Goal: Task Accomplishment & Management: Manage account settings

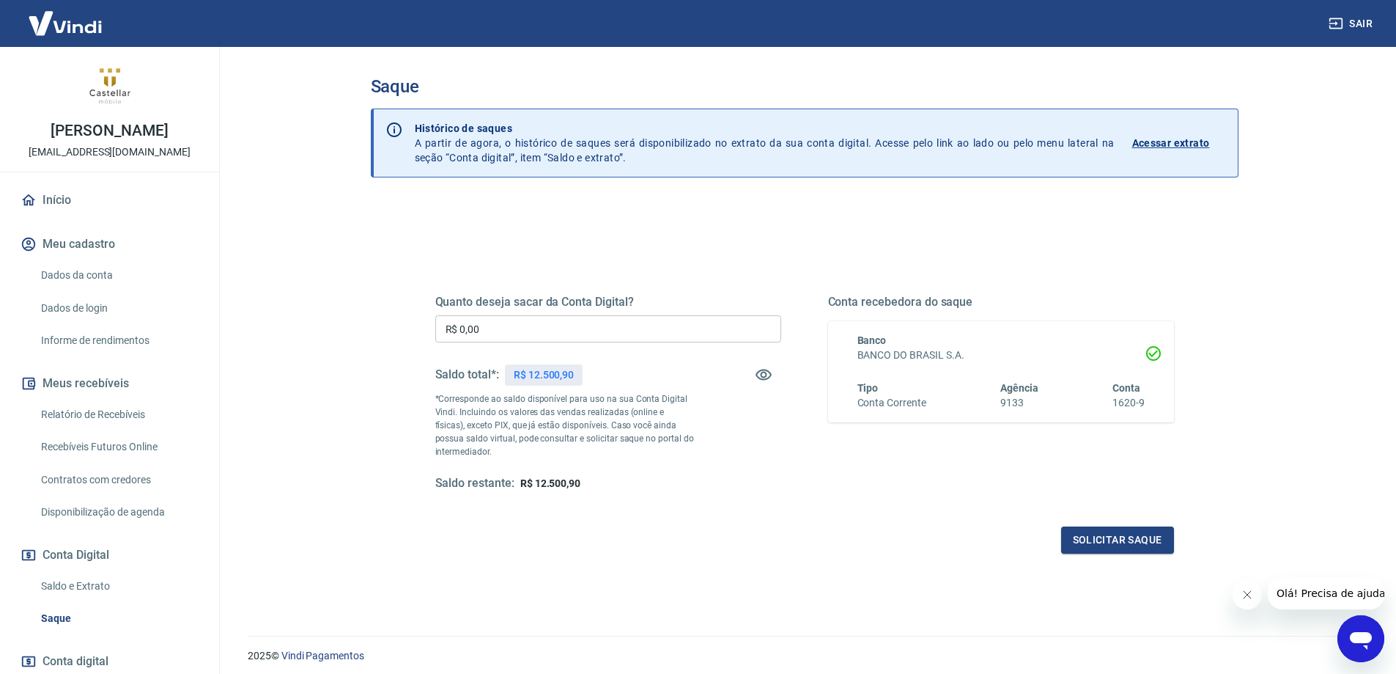
click at [523, 326] on input "R$ 0,00" at bounding box center [608, 328] width 346 height 27
type input "R$ 0,00"
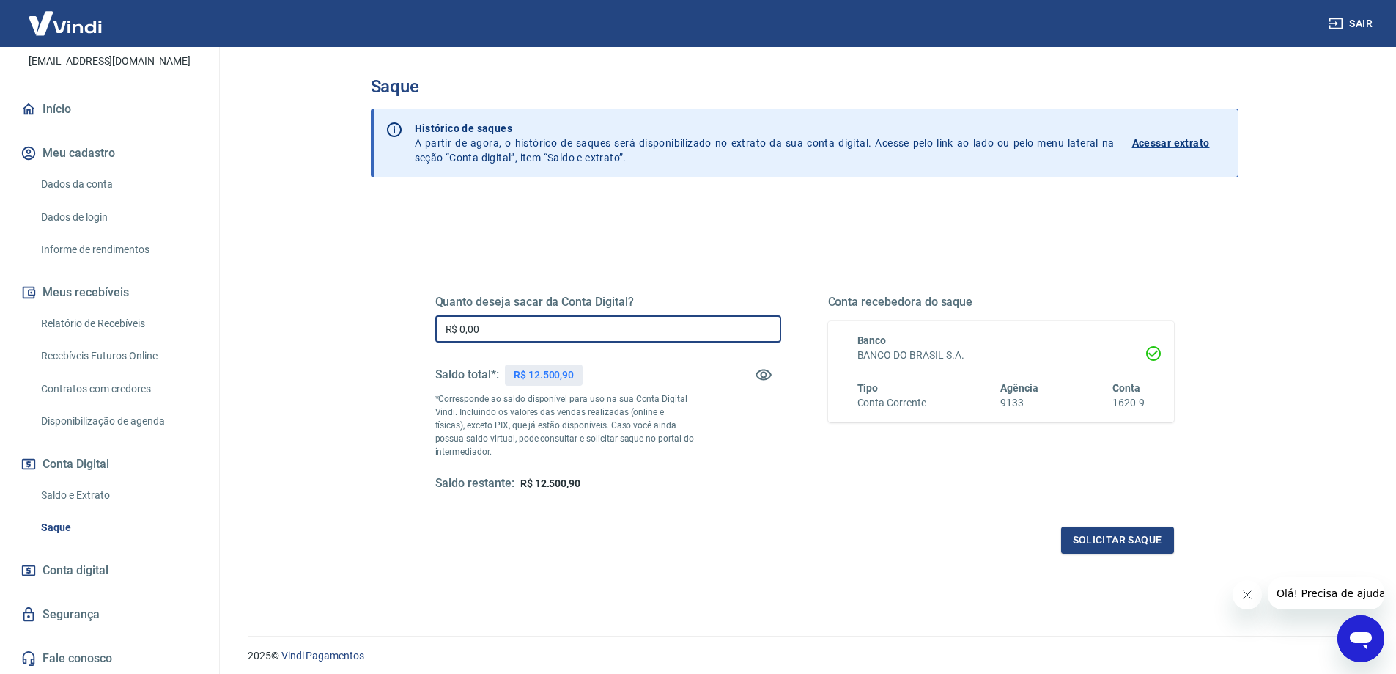
scroll to position [92, 0]
click at [106, 489] on link "Saldo e Extrato" at bounding box center [118, 494] width 166 height 30
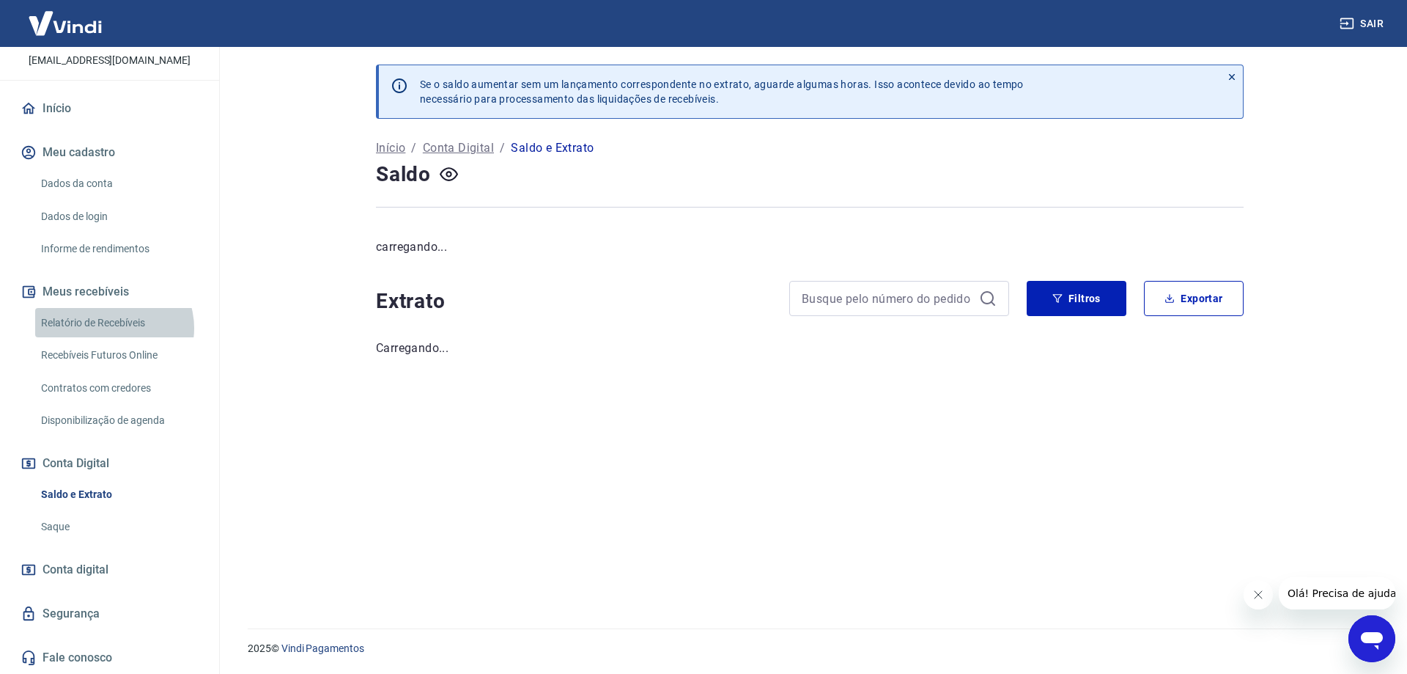
click at [112, 328] on link "Relatório de Recebíveis" at bounding box center [118, 323] width 166 height 30
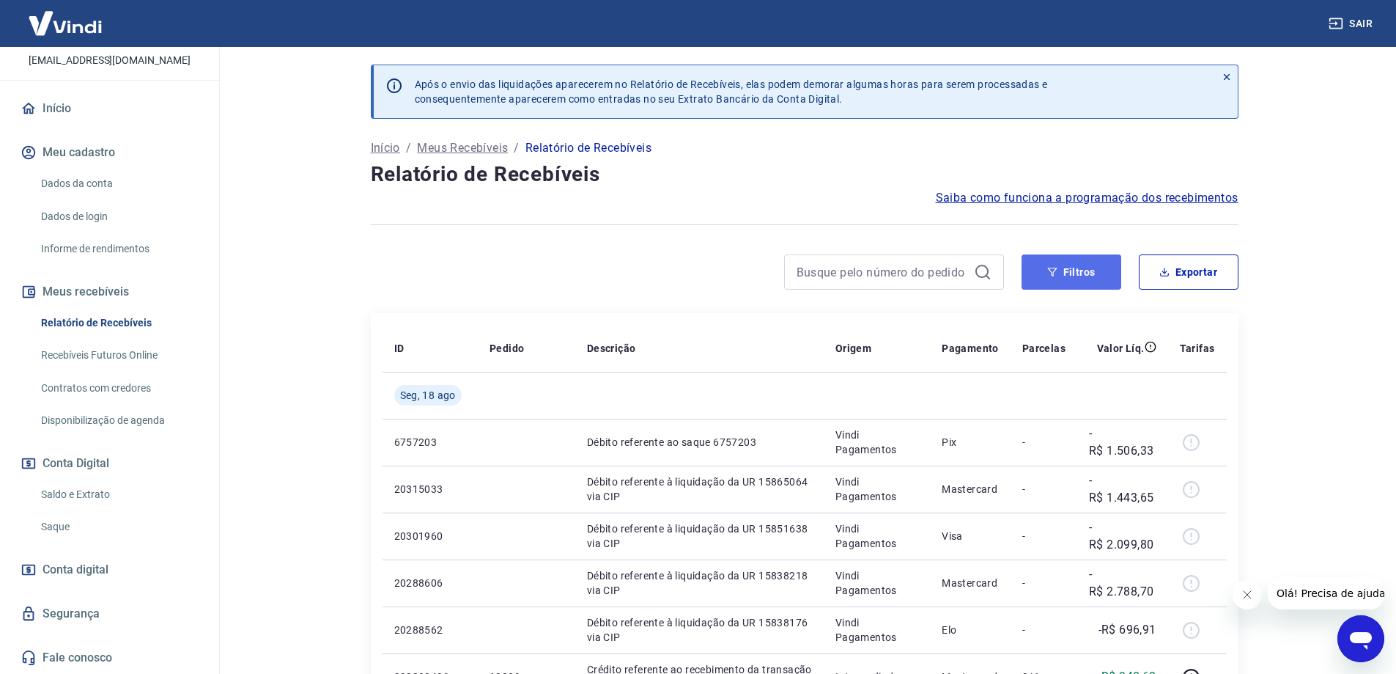
click at [1086, 275] on button "Filtros" at bounding box center [1072, 271] width 100 height 35
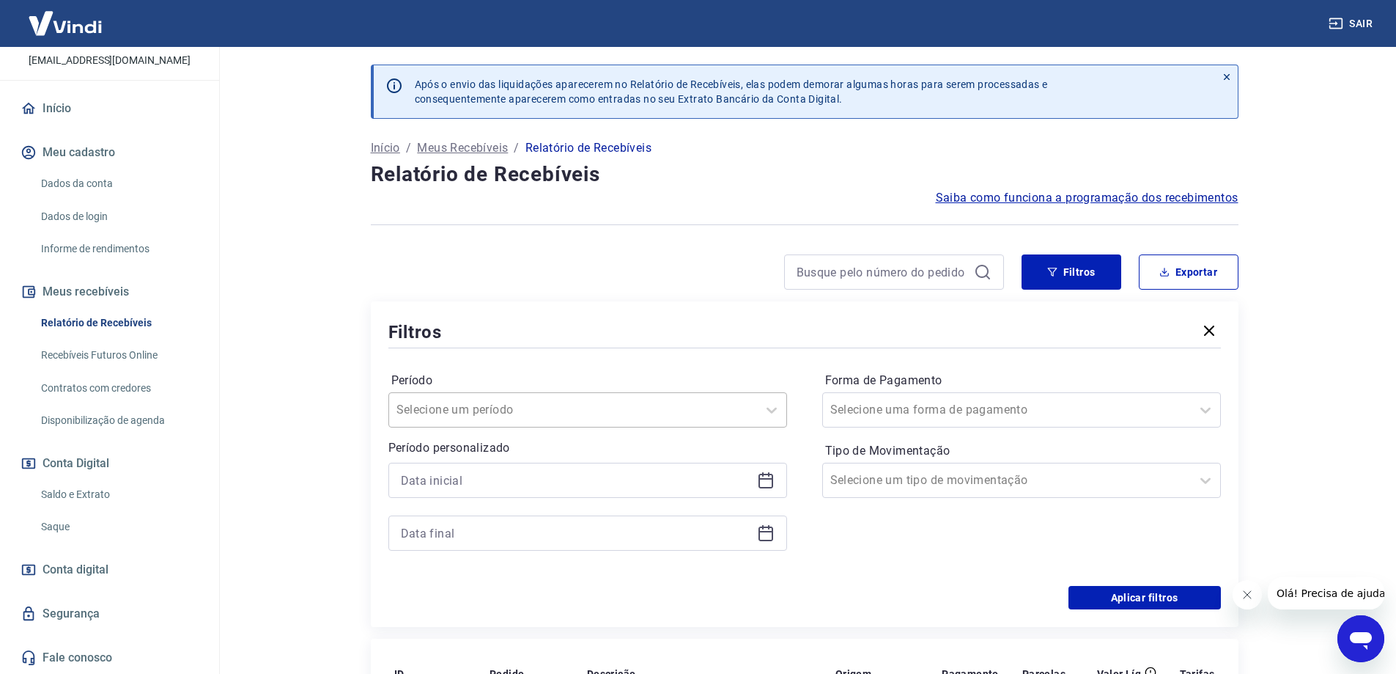
click at [729, 410] on div at bounding box center [573, 409] width 353 height 21
click at [528, 413] on input "Período" at bounding box center [471, 410] width 148 height 18
click at [699, 371] on div "Período Selecione um período" at bounding box center [587, 398] width 399 height 59
click at [641, 471] on input at bounding box center [576, 480] width 350 height 22
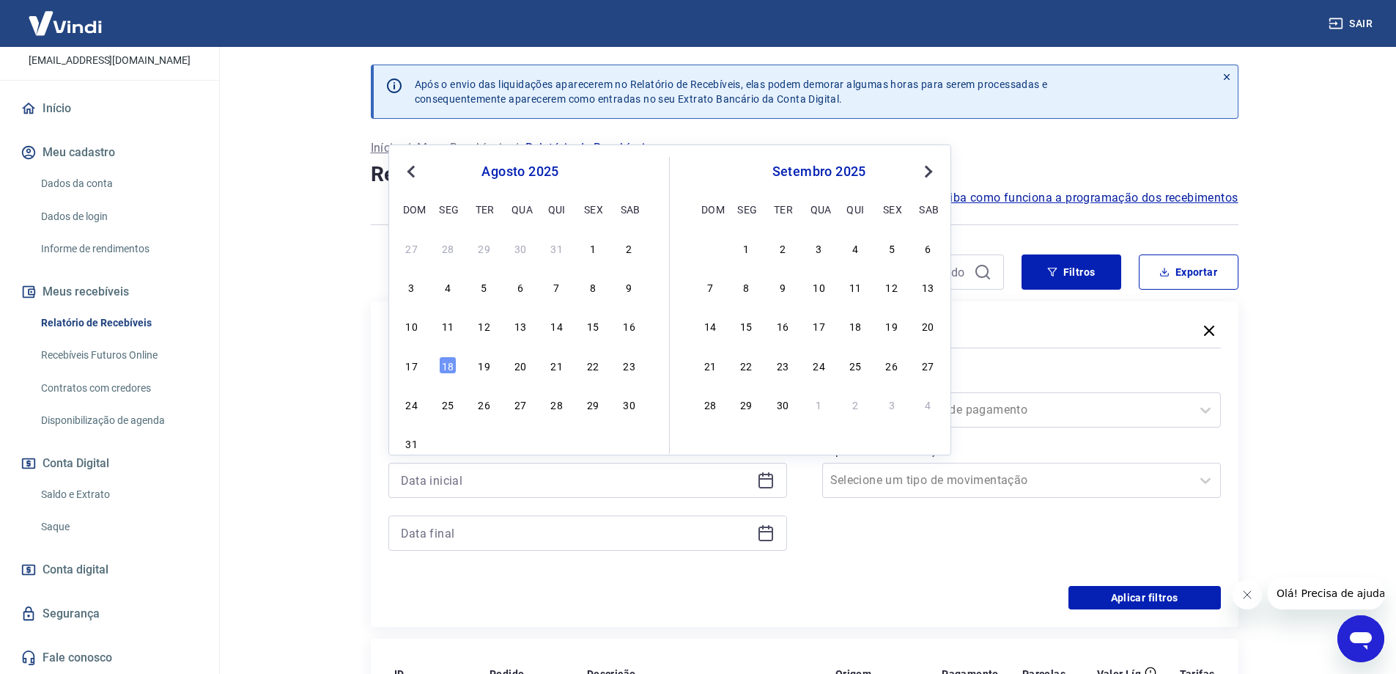
click at [410, 177] on button "Previous Month" at bounding box center [411, 172] width 18 height 18
click at [485, 251] on div "1" at bounding box center [485, 248] width 18 height 18
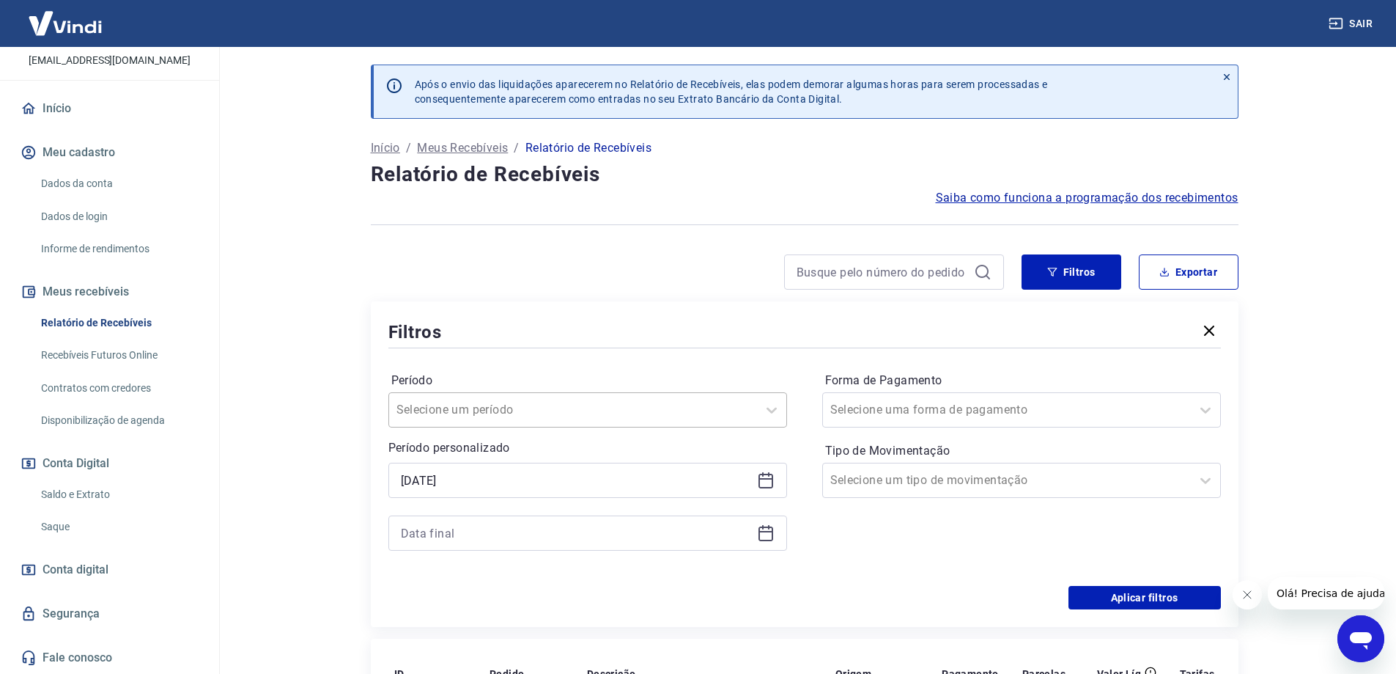
type input "01/07/2025"
click at [761, 534] on icon at bounding box center [766, 533] width 18 height 18
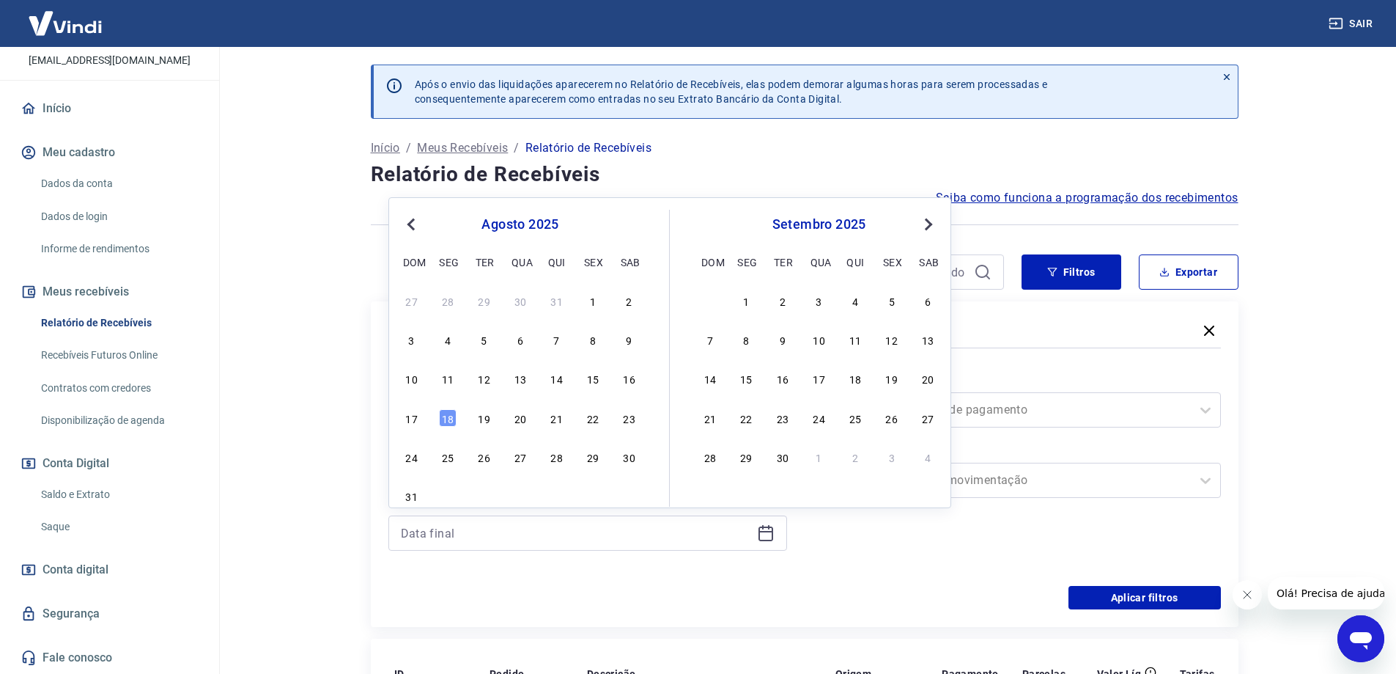
click at [413, 221] on span "Previous Month" at bounding box center [413, 224] width 0 height 17
click at [550, 457] on div "31" at bounding box center [557, 457] width 18 height 18
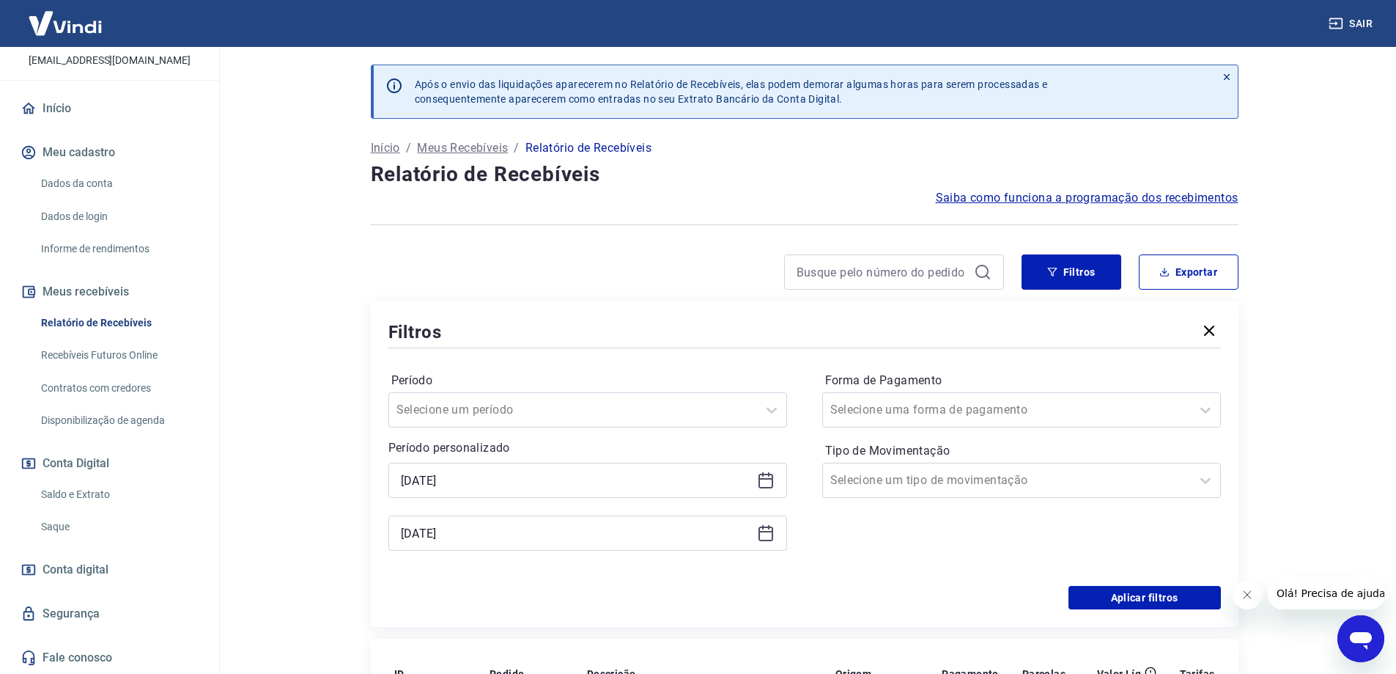
type input "31/07/2025"
click at [973, 417] on div at bounding box center [1006, 409] width 353 height 21
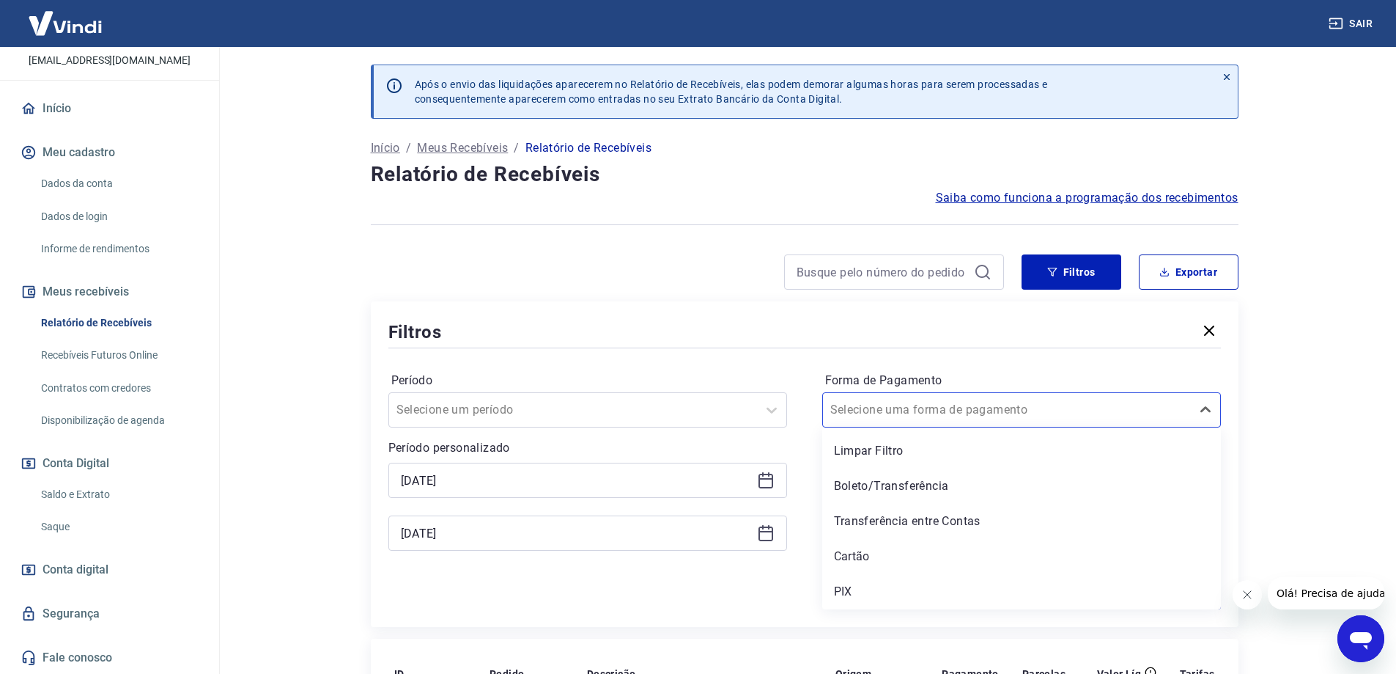
click at [935, 348] on div at bounding box center [804, 348] width 833 height 7
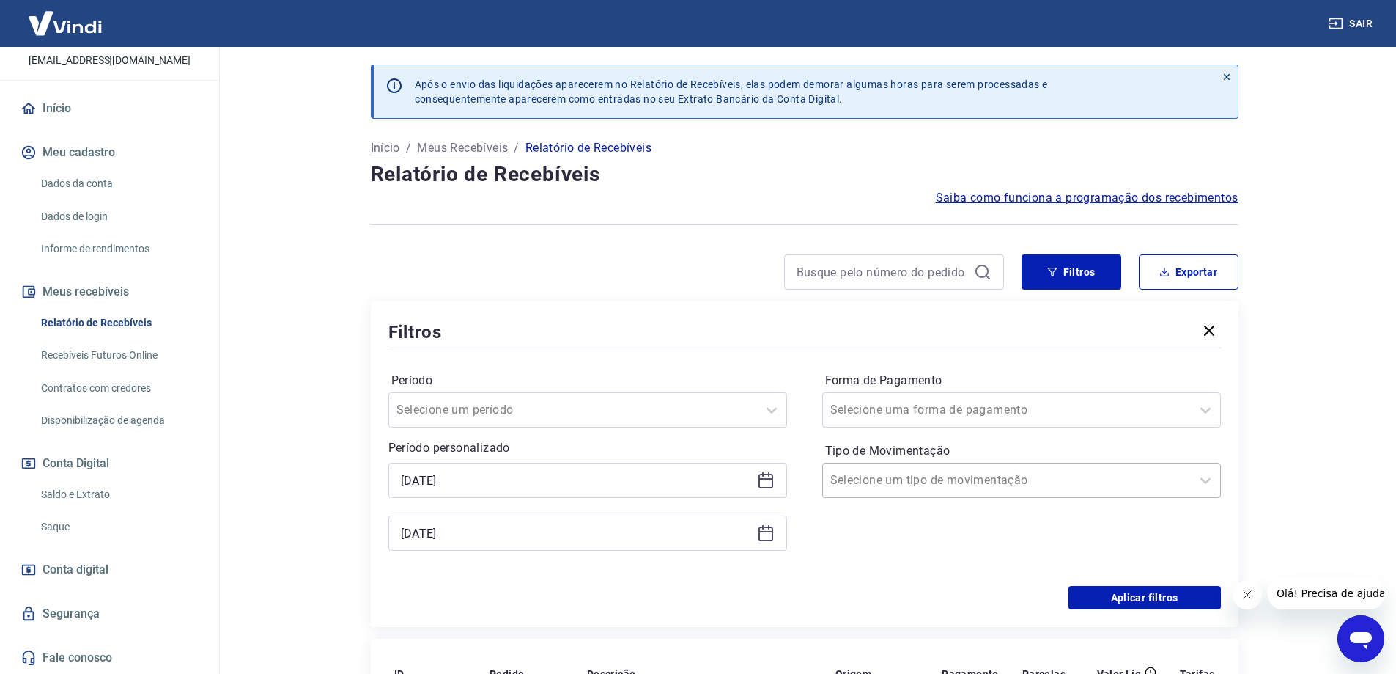
click at [1108, 484] on div at bounding box center [1006, 480] width 353 height 21
click at [817, 441] on div "Período Selecione um período Período personalizado Selected date: terça-feira, …" at bounding box center [804, 468] width 833 height 235
click at [1129, 599] on button "Aplicar filtros" at bounding box center [1145, 597] width 152 height 23
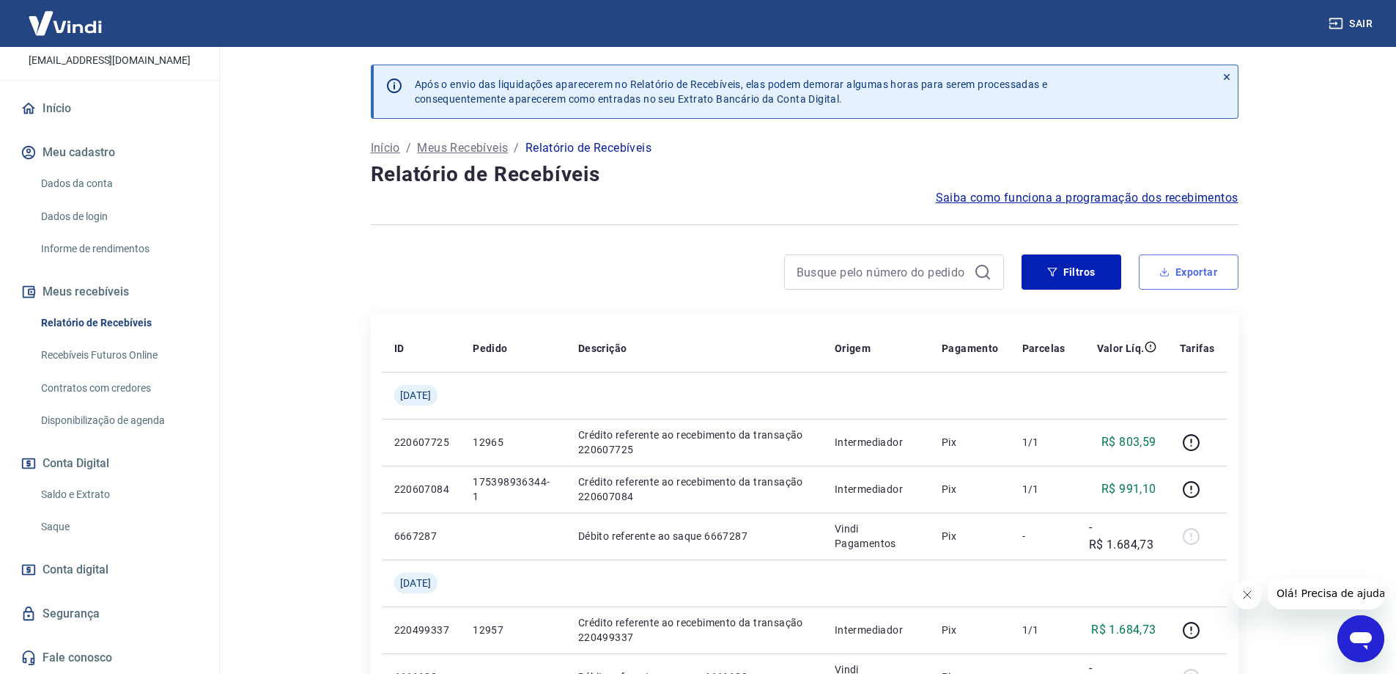
click at [1200, 274] on button "Exportar" at bounding box center [1189, 271] width 100 height 35
type input "01/07/2025"
type input "31/07/2025"
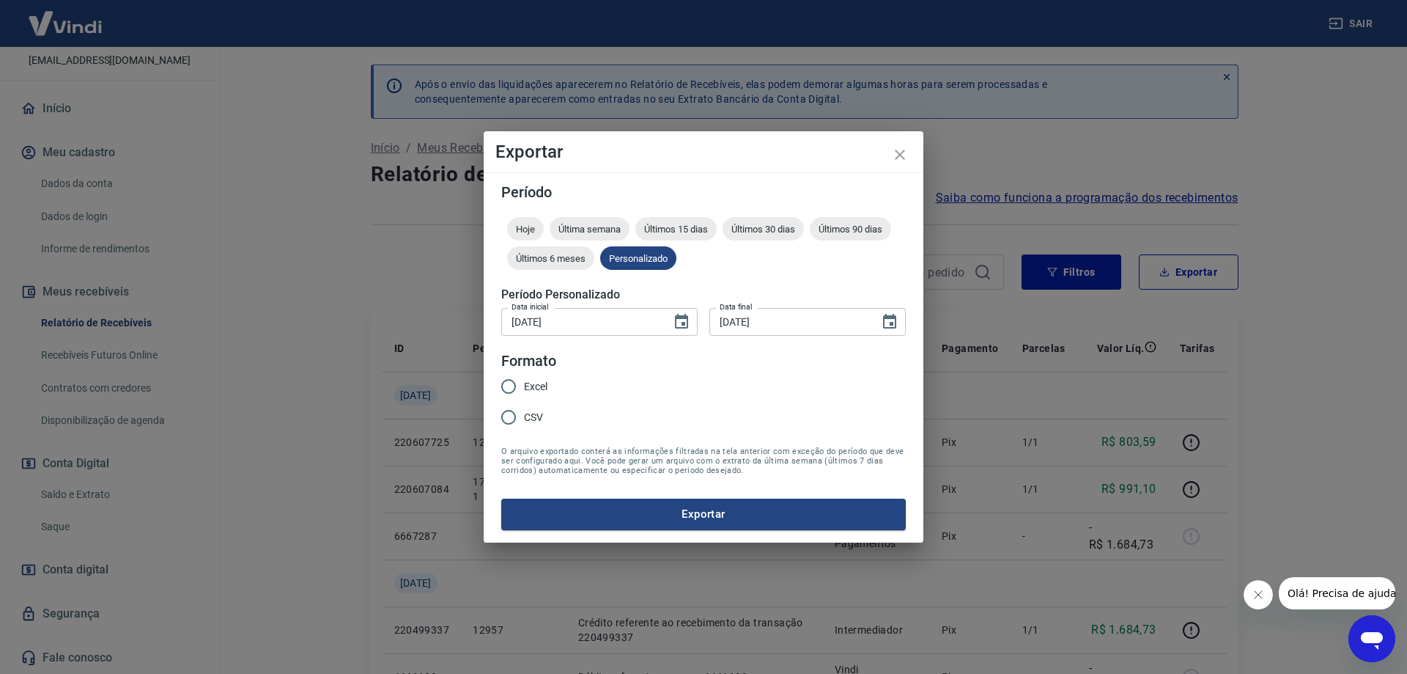
click at [528, 379] on span "Excel" at bounding box center [535, 386] width 23 height 15
click at [524, 378] on input "Excel" at bounding box center [508, 386] width 31 height 31
radio input "true"
click at [648, 507] on button "Exportar" at bounding box center [703, 513] width 405 height 31
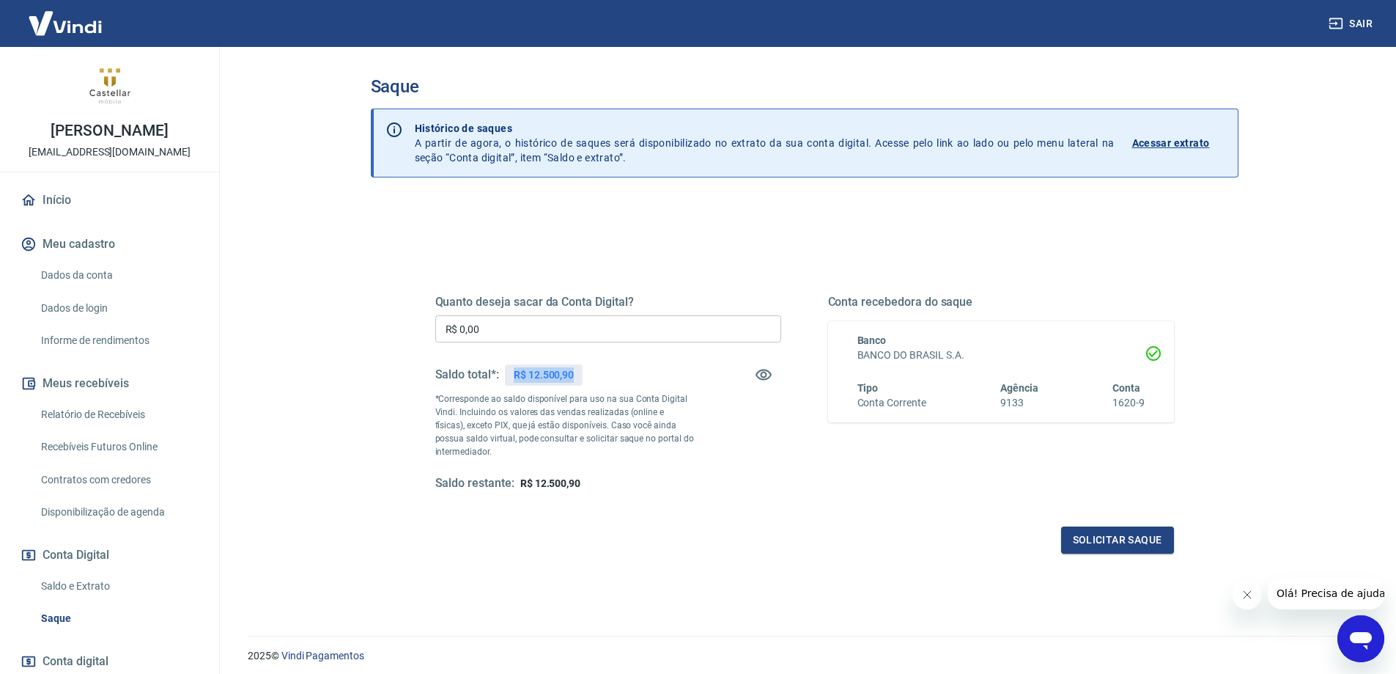
drag, startPoint x: 597, startPoint y: 380, endPoint x: 512, endPoint y: 381, distance: 85.0
click at [512, 381] on div "Saldo total*: R$ 12.500,90" at bounding box center [608, 374] width 346 height 35
click at [588, 363] on div "Saldo total*: R$ 12.500,90" at bounding box center [608, 374] width 346 height 35
drag, startPoint x: 596, startPoint y: 368, endPoint x: 512, endPoint y: 369, distance: 84.3
click at [512, 369] on div "Saldo total*: R$ 12.500,90" at bounding box center [608, 374] width 346 height 35
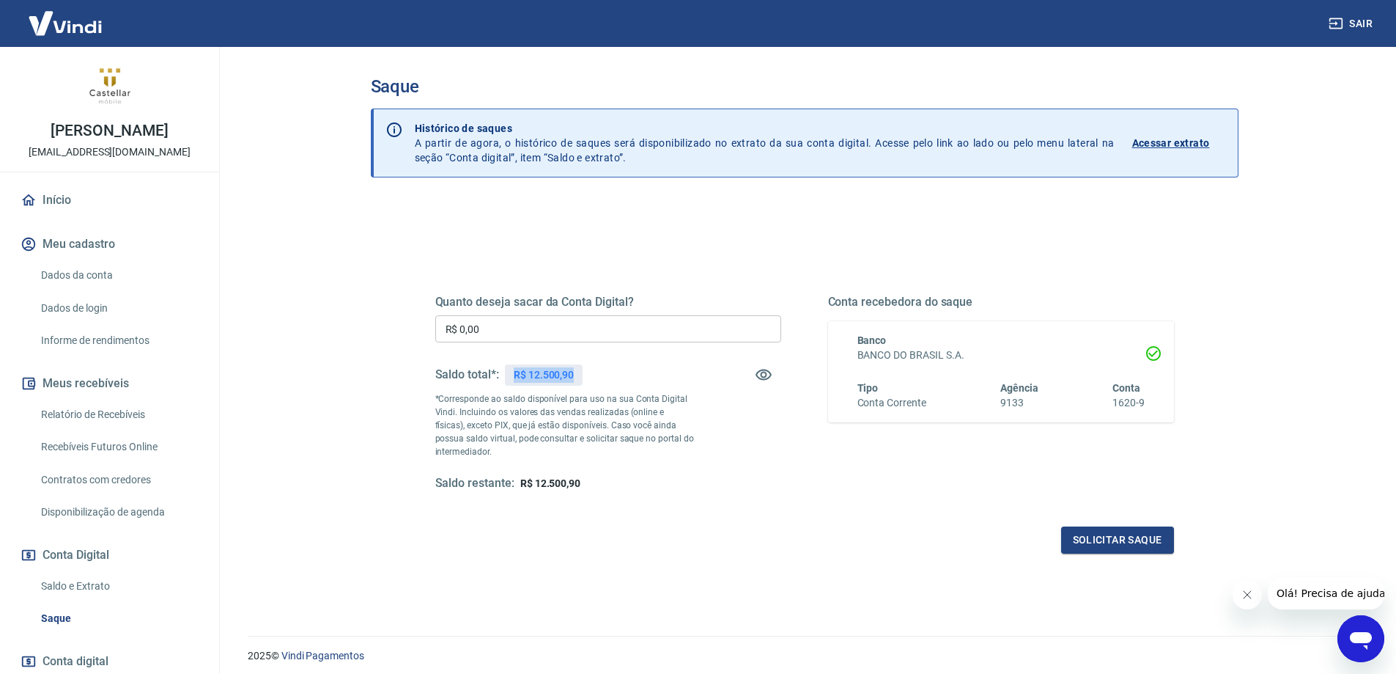
click at [581, 366] on div "R$ 12.500,90" at bounding box center [544, 374] width 78 height 21
click at [545, 319] on input "R$ 0,00" at bounding box center [608, 328] width 346 height 27
type input "R$ 12.500,90"
click at [1106, 542] on button "Solicitar saque" at bounding box center [1117, 539] width 113 height 27
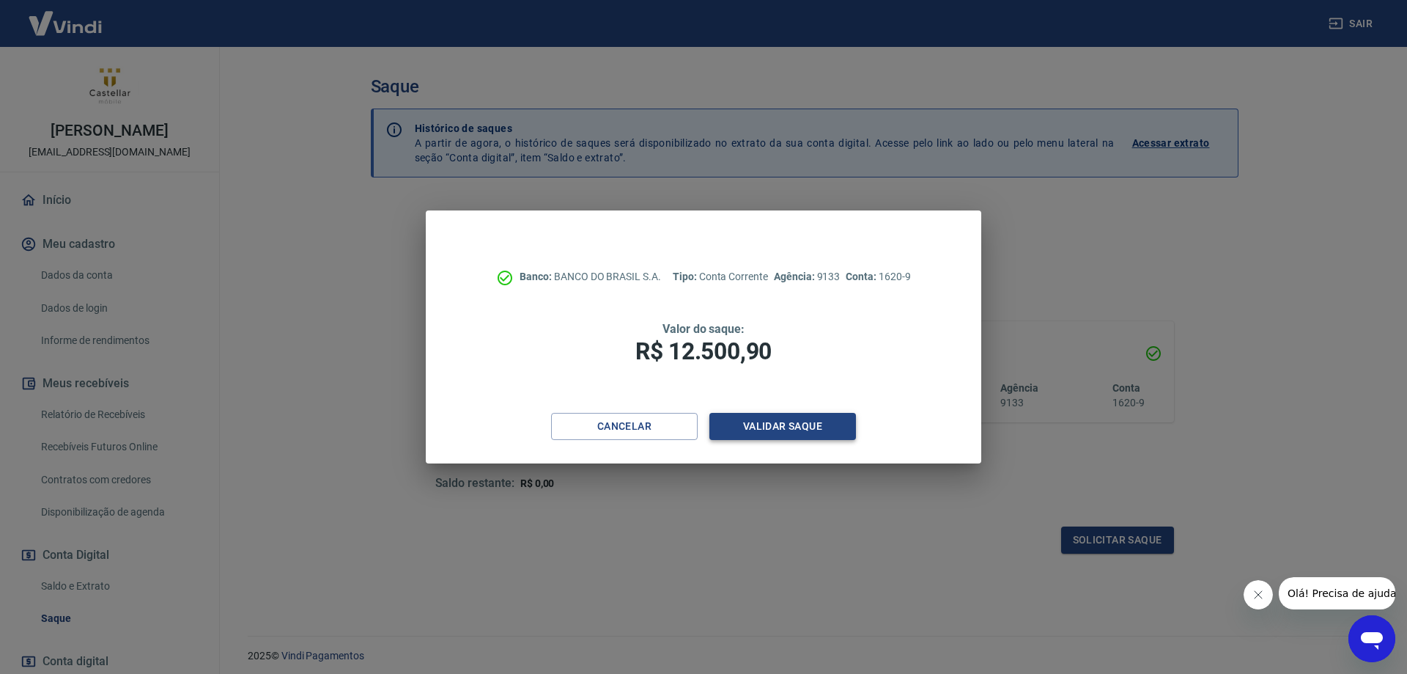
click at [778, 435] on button "Validar saque" at bounding box center [783, 426] width 147 height 27
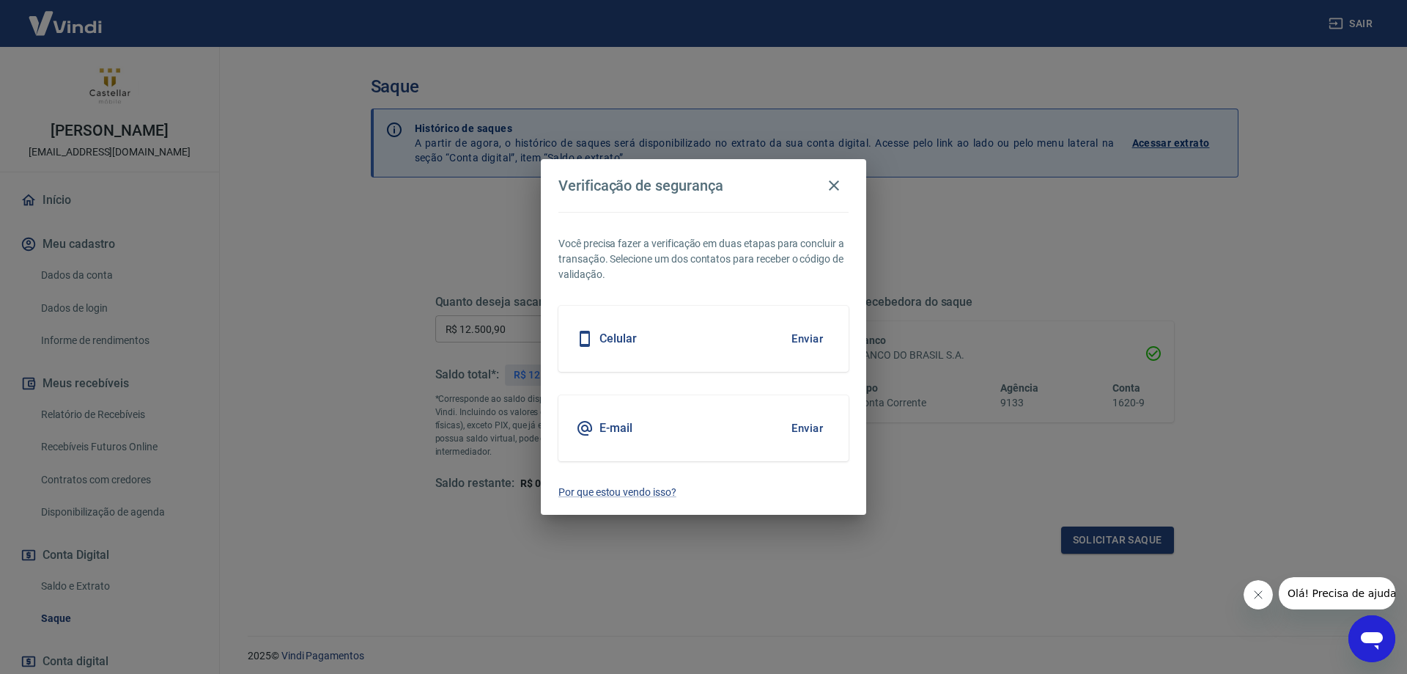
click at [811, 424] on button "Enviar" at bounding box center [808, 428] width 48 height 31
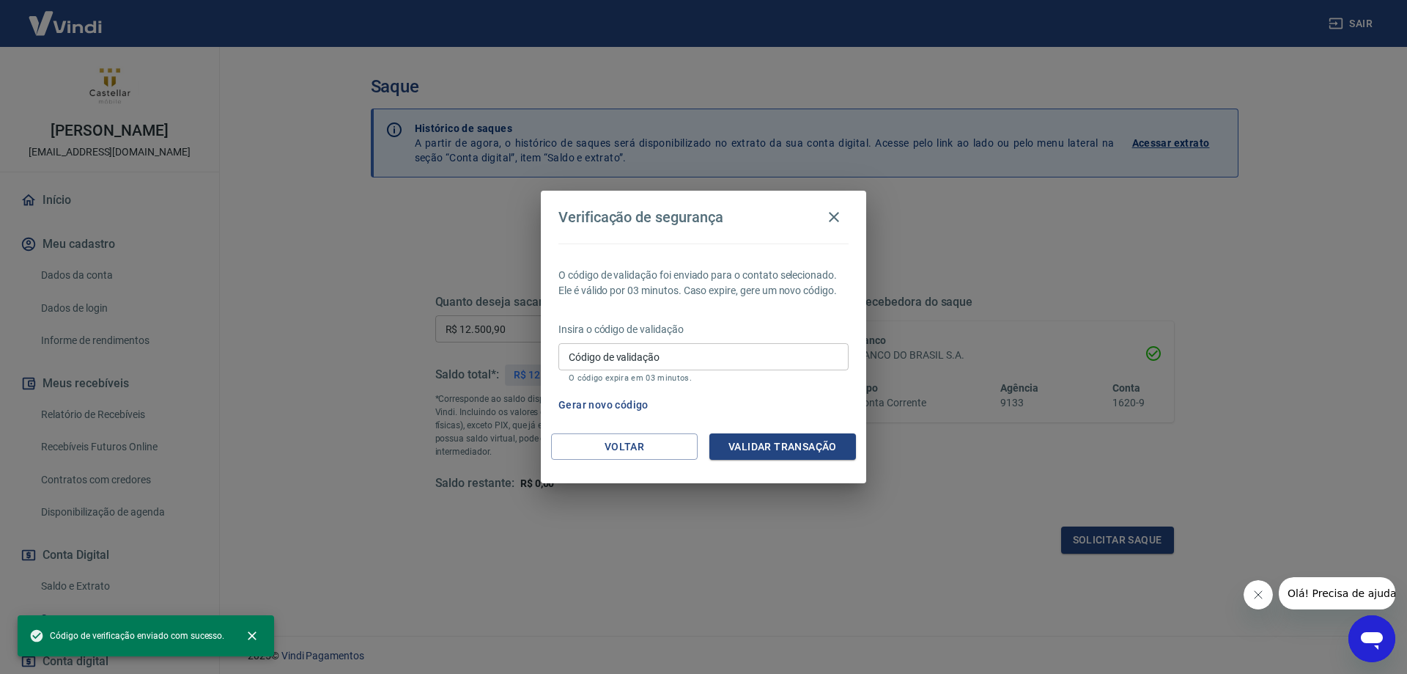
click at [628, 345] on div "Código de validação Código de validação O código expira em 03 minutos." at bounding box center [704, 363] width 290 height 40
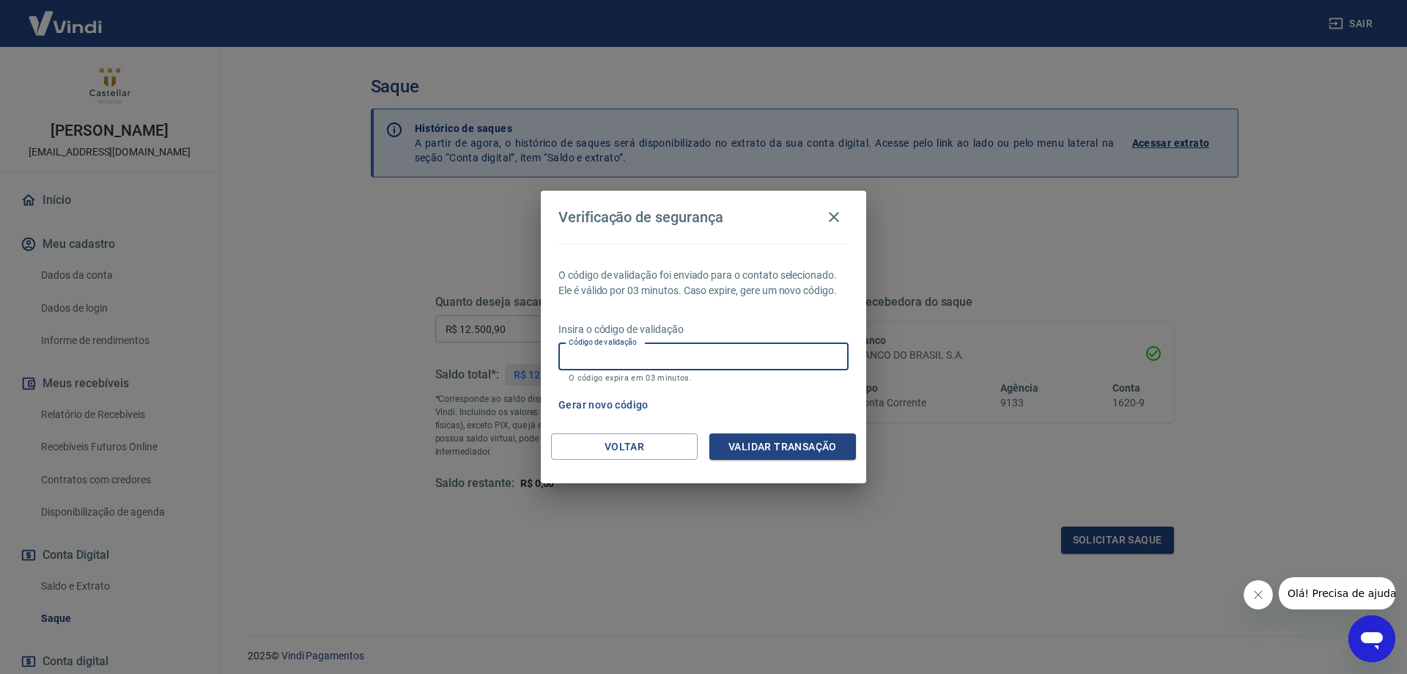
paste input "477385"
type input "477385"
click at [754, 444] on button "Validar transação" at bounding box center [783, 446] width 147 height 27
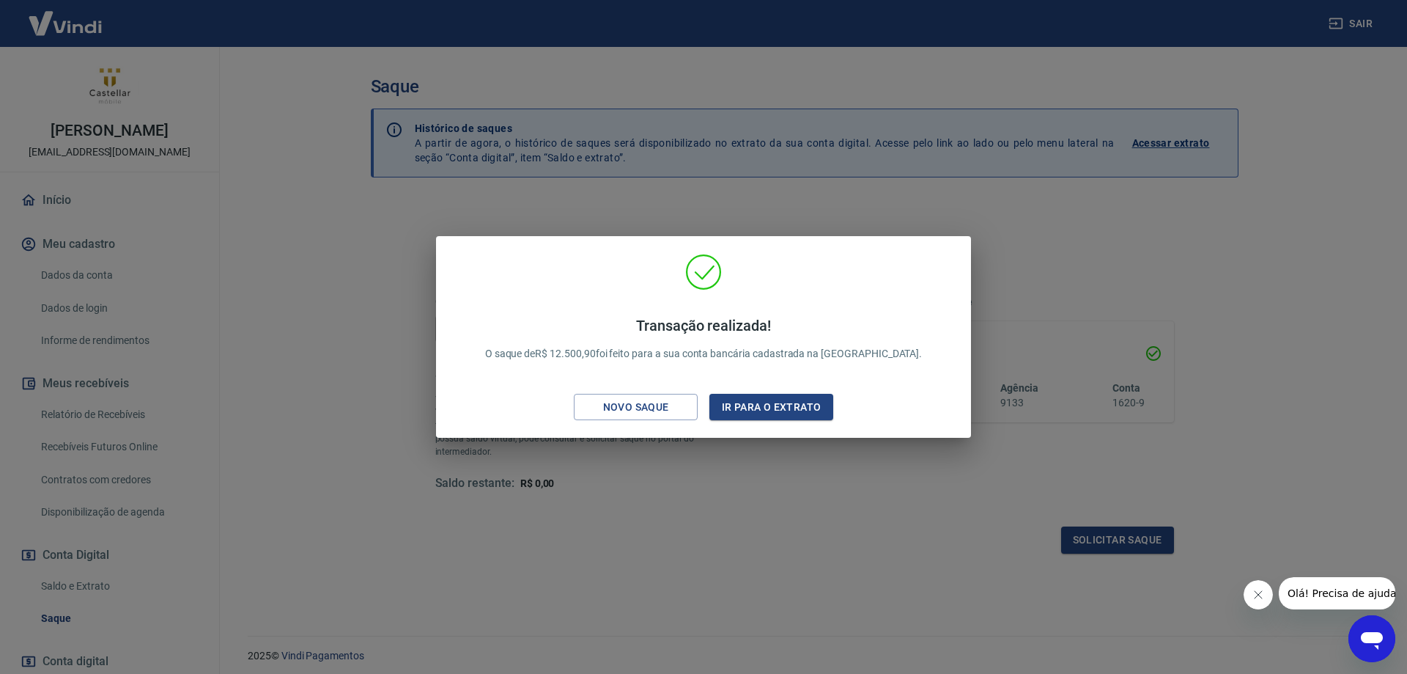
click at [1083, 257] on div "Transação realizada! O saque de R$ 12.500,90 foi feito para a sua conta bancári…" at bounding box center [703, 337] width 1407 height 674
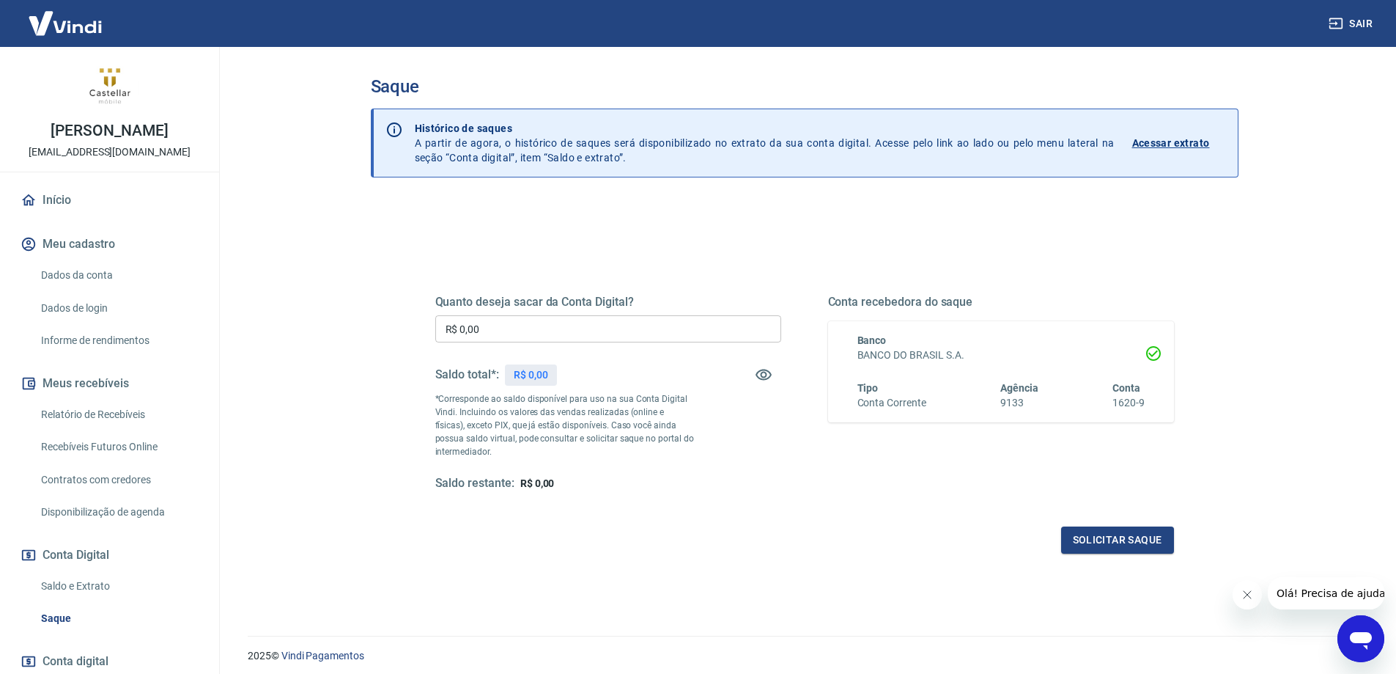
click at [103, 413] on link "Relatório de Recebíveis" at bounding box center [118, 414] width 166 height 30
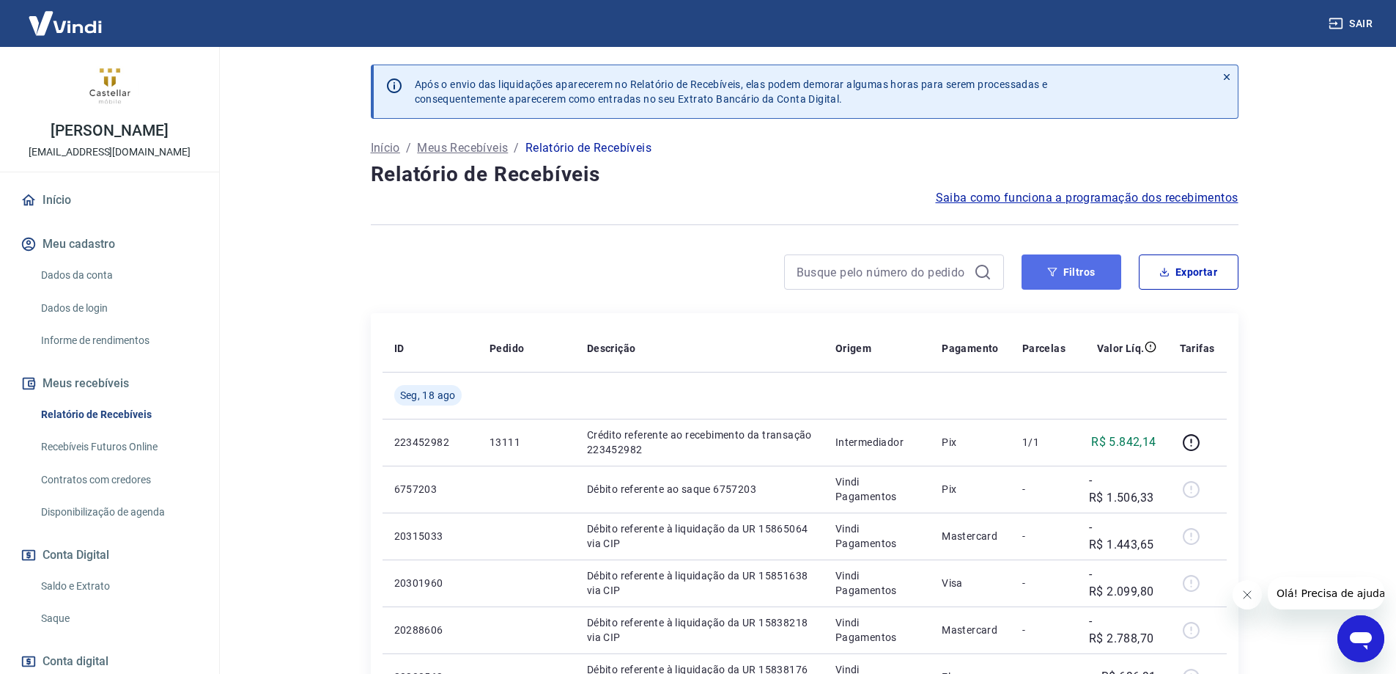
click at [1078, 280] on button "Filtros" at bounding box center [1072, 271] width 100 height 35
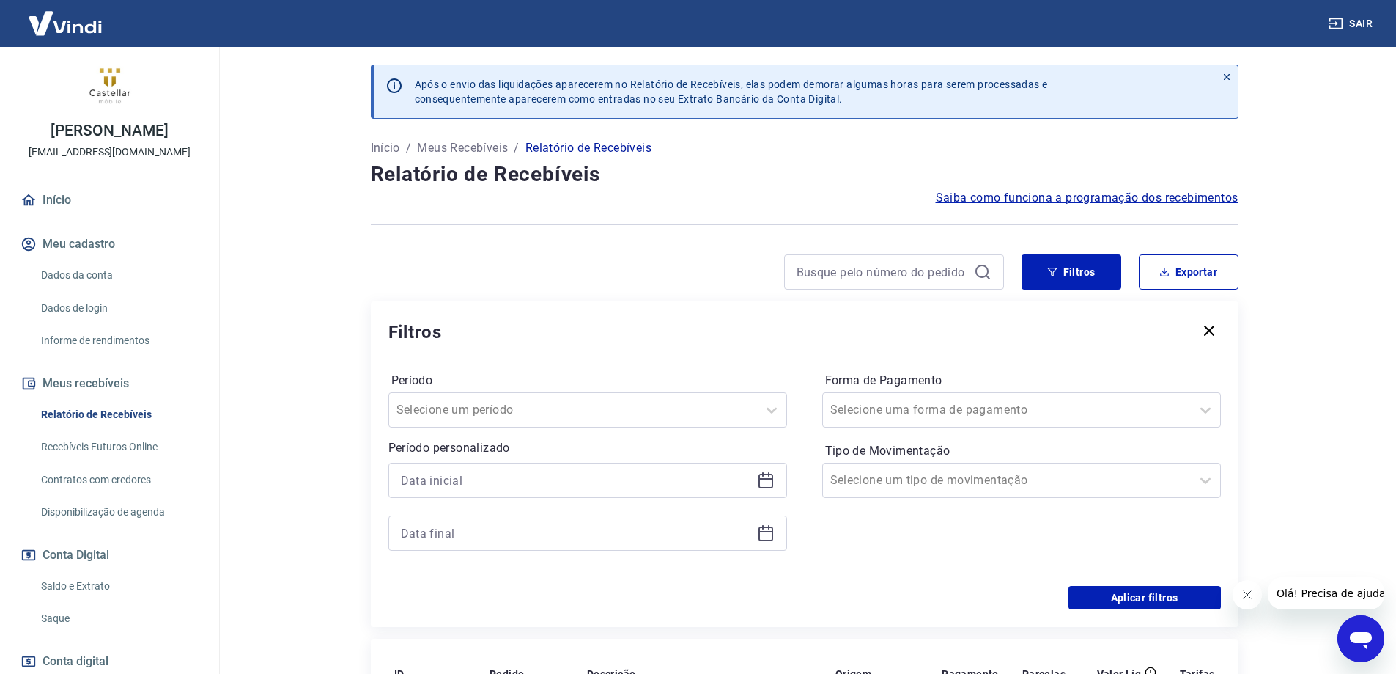
click at [761, 483] on icon at bounding box center [766, 480] width 18 height 18
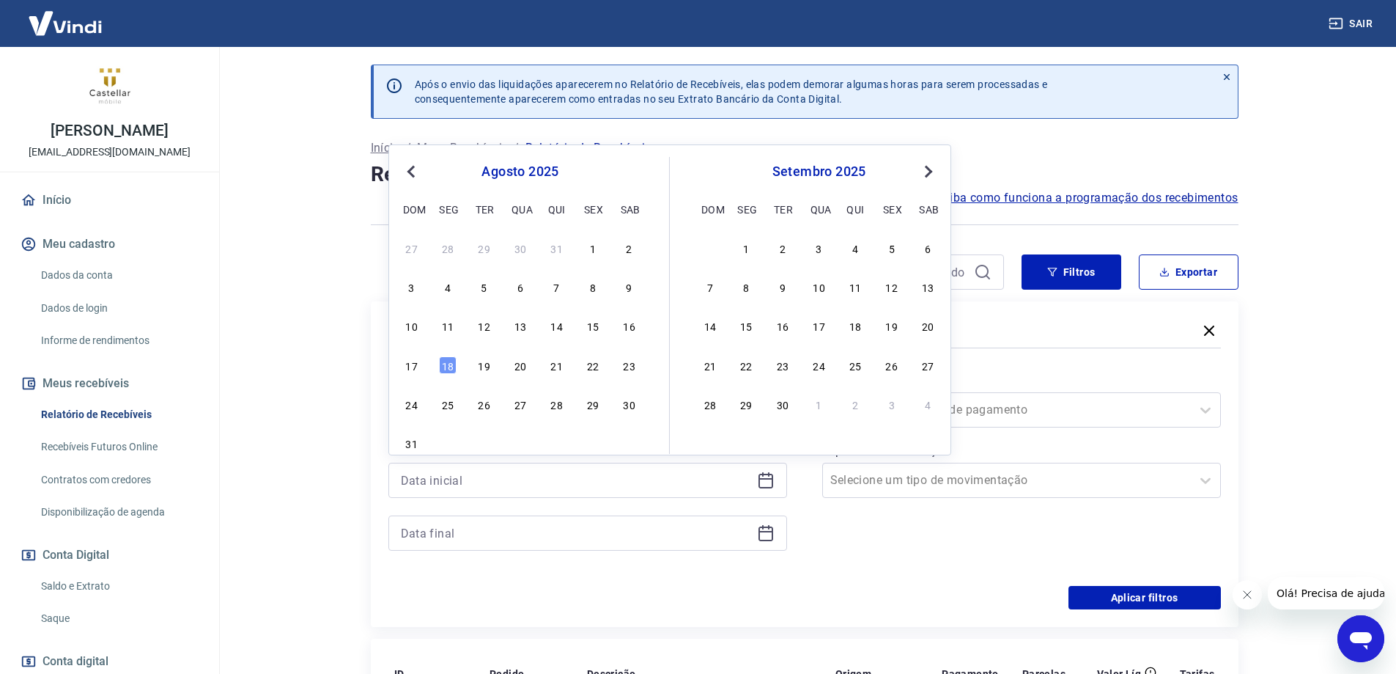
click at [413, 169] on span "Previous Month" at bounding box center [413, 171] width 0 height 17
click at [487, 245] on div "1" at bounding box center [485, 248] width 18 height 18
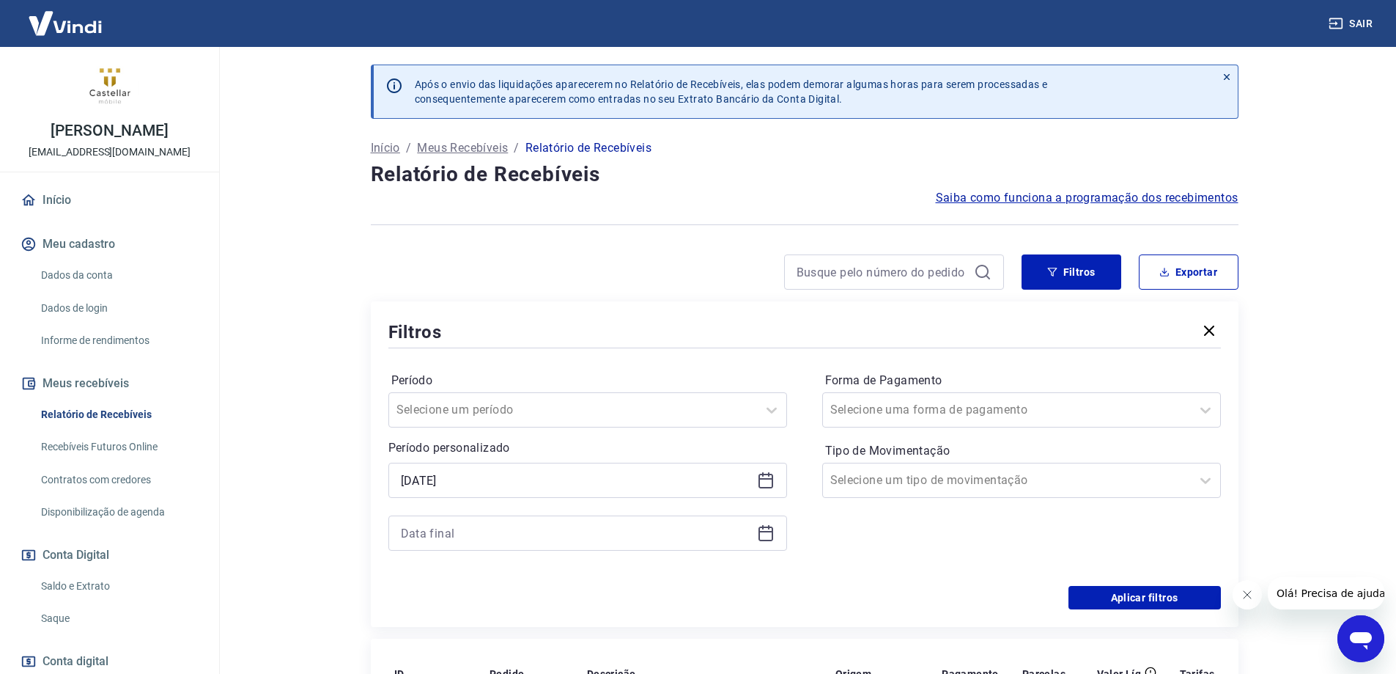
type input "01/07/2025"
click at [770, 539] on icon at bounding box center [766, 533] width 18 height 18
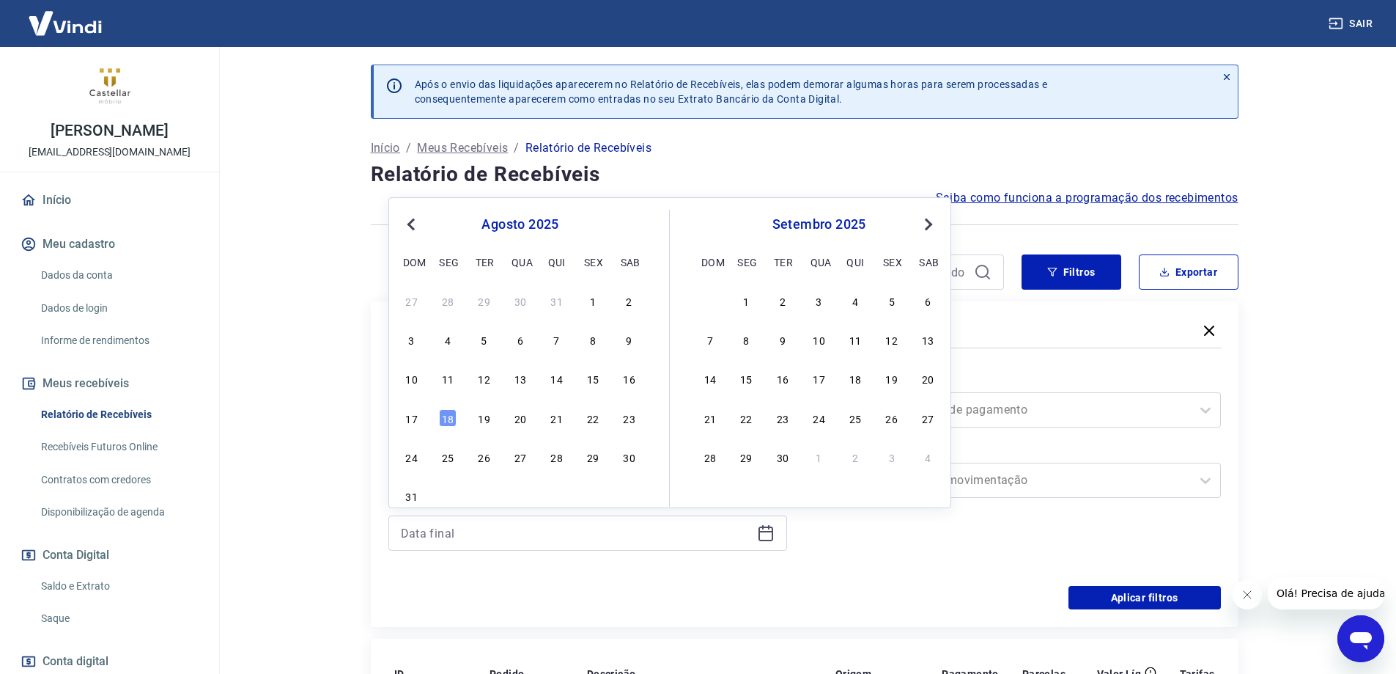
click at [410, 229] on button "Previous Month" at bounding box center [411, 225] width 18 height 18
click at [563, 460] on div "31" at bounding box center [557, 457] width 18 height 18
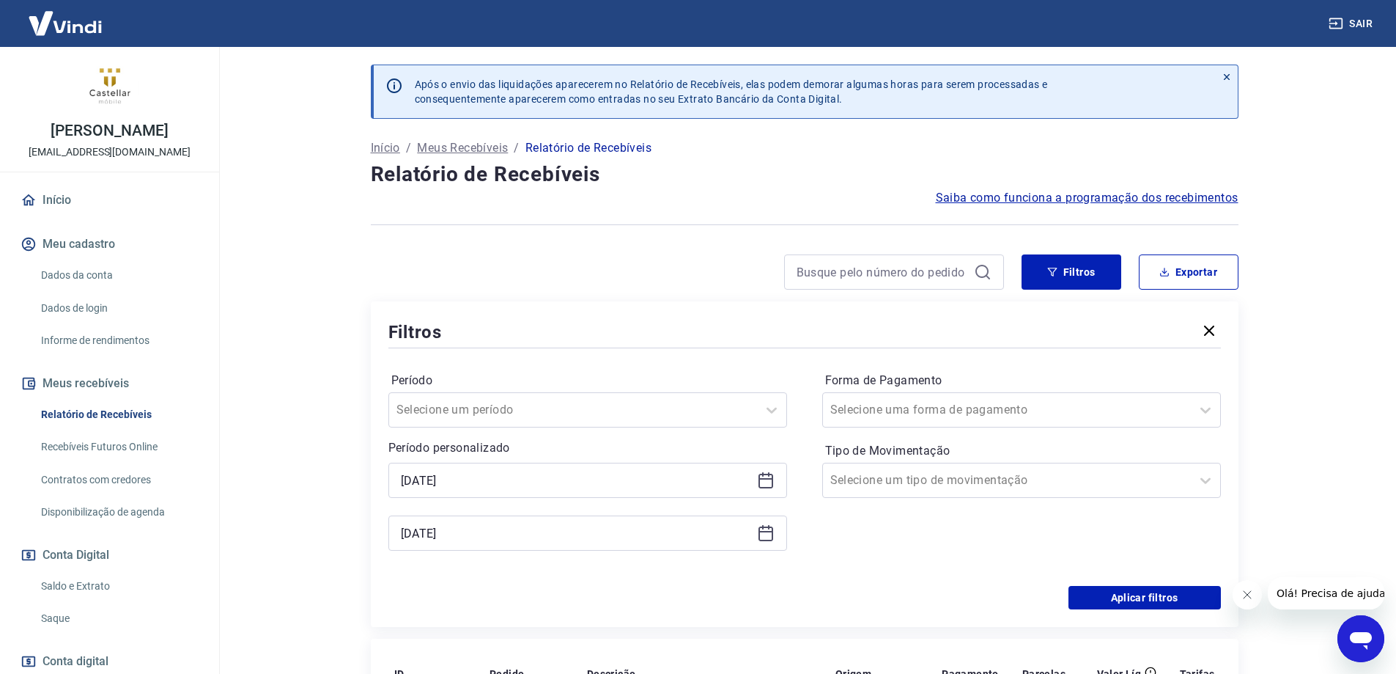
type input "31/07/2025"
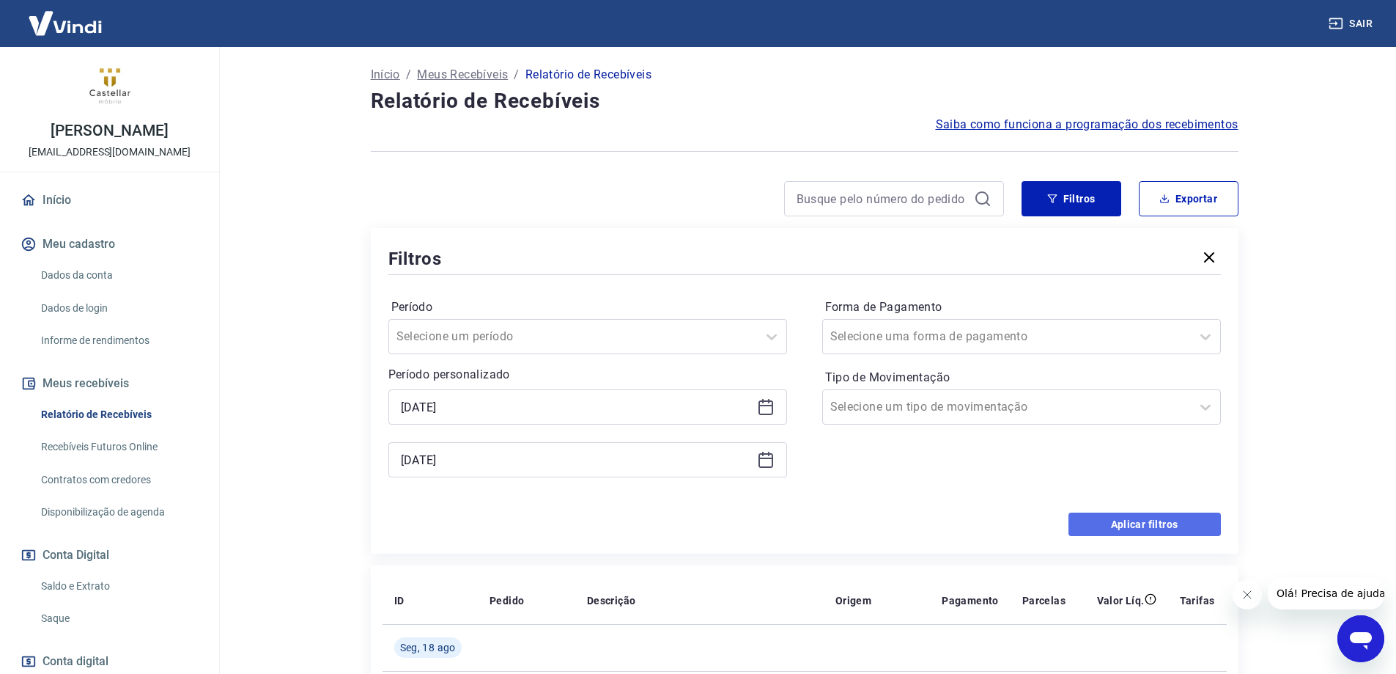
click at [1138, 520] on button "Aplicar filtros" at bounding box center [1145, 523] width 152 height 23
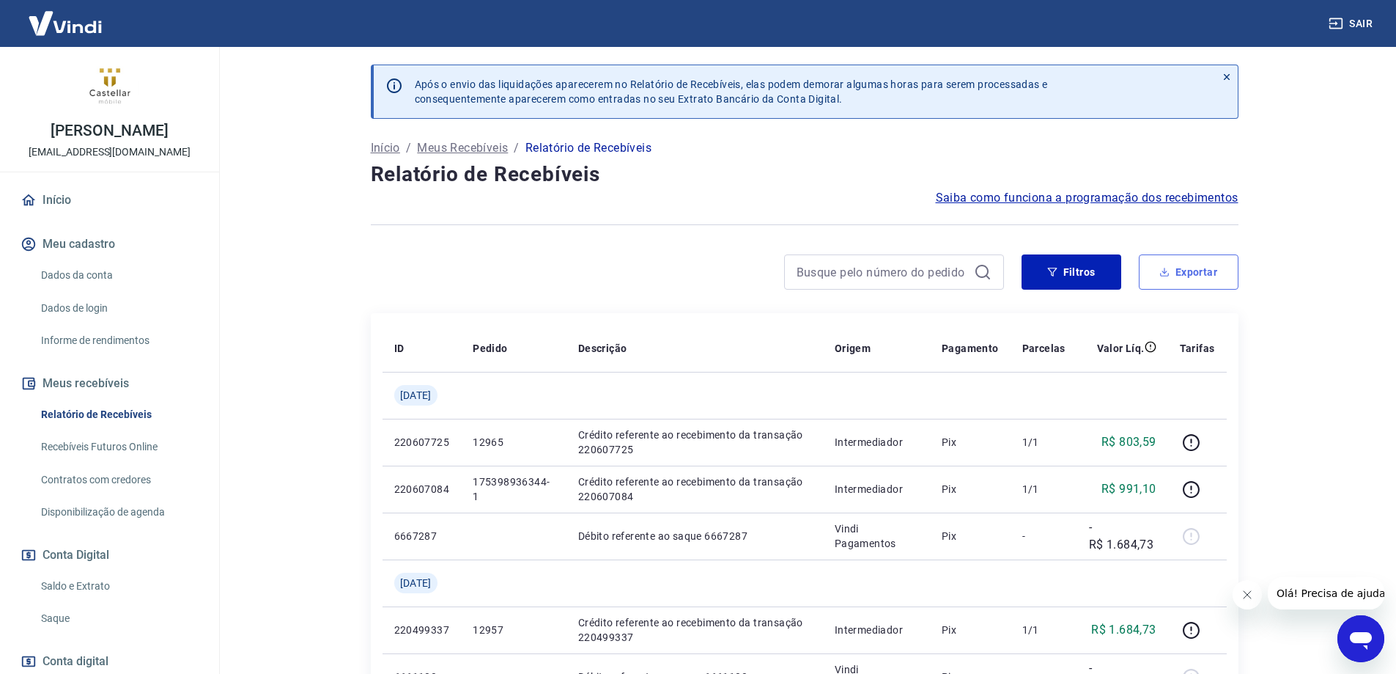
click at [1204, 270] on button "Exportar" at bounding box center [1189, 271] width 100 height 35
type input "01/07/2025"
type input "31/07/2025"
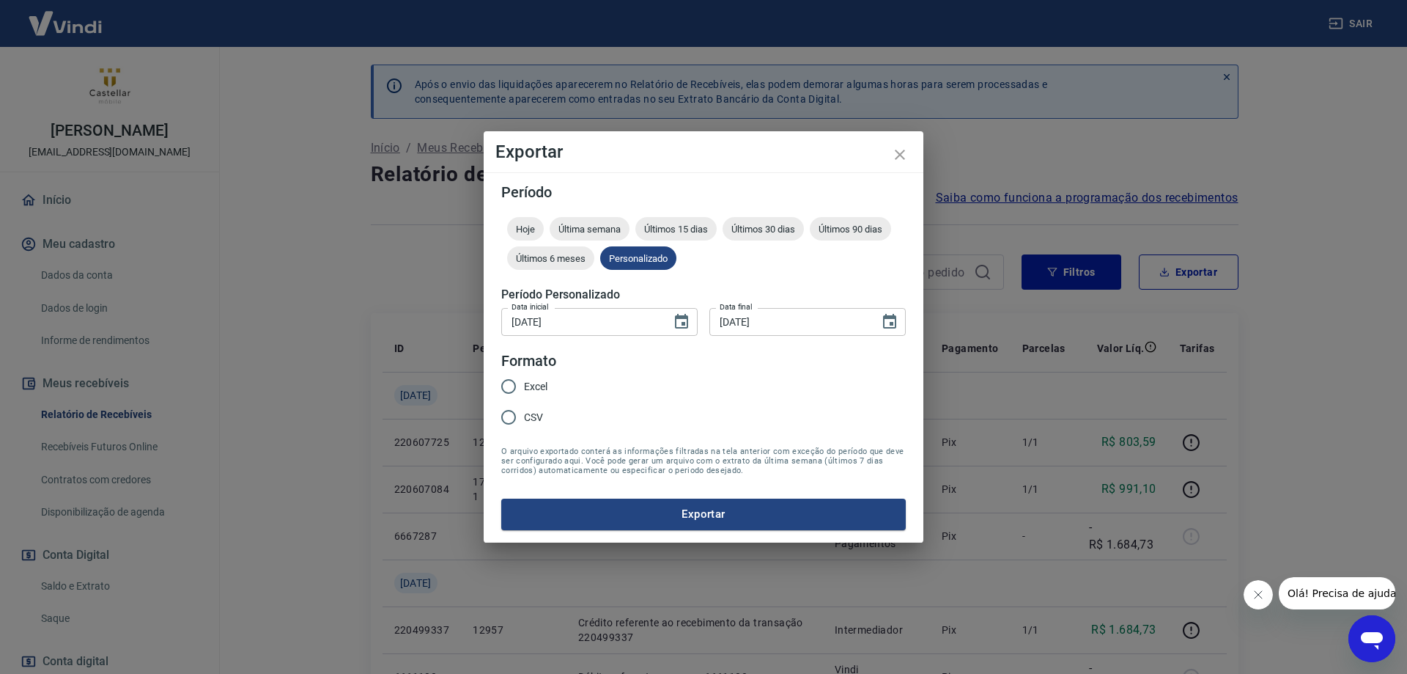
click at [517, 381] on input "Excel" at bounding box center [508, 386] width 31 height 31
radio input "true"
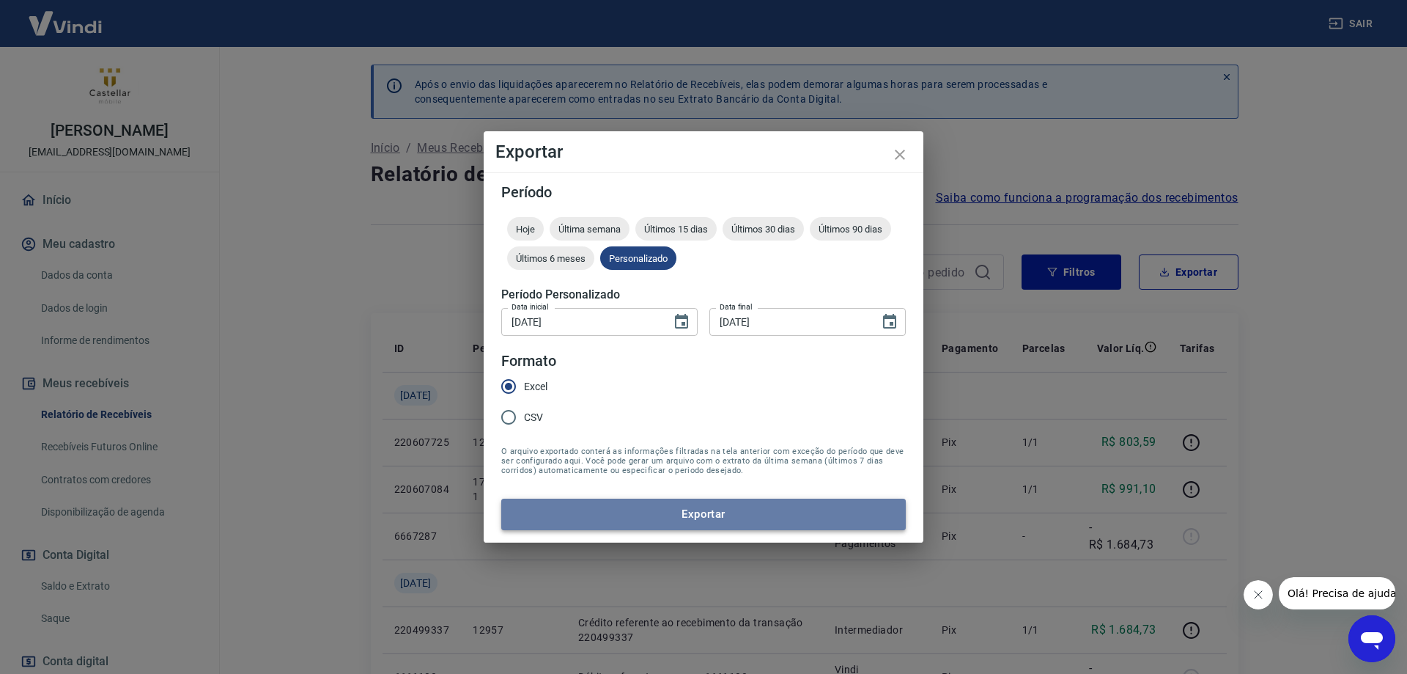
click at [690, 510] on button "Exportar" at bounding box center [703, 513] width 405 height 31
